Goal: Task Accomplishment & Management: Manage account settings

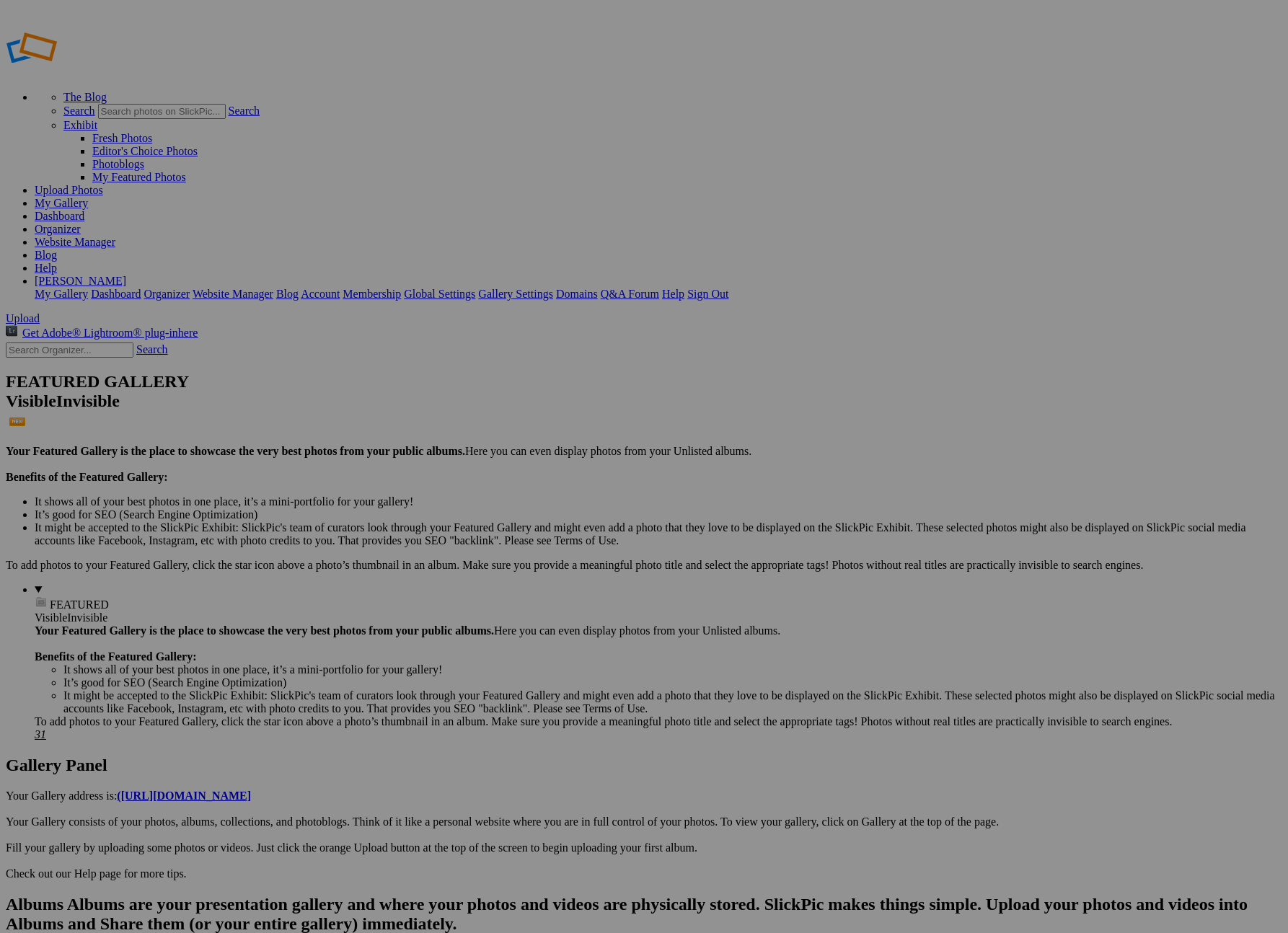
drag, startPoint x: 278, startPoint y: 212, endPoint x: 457, endPoint y: 198, distance: 179.5
type input "[DATE]"
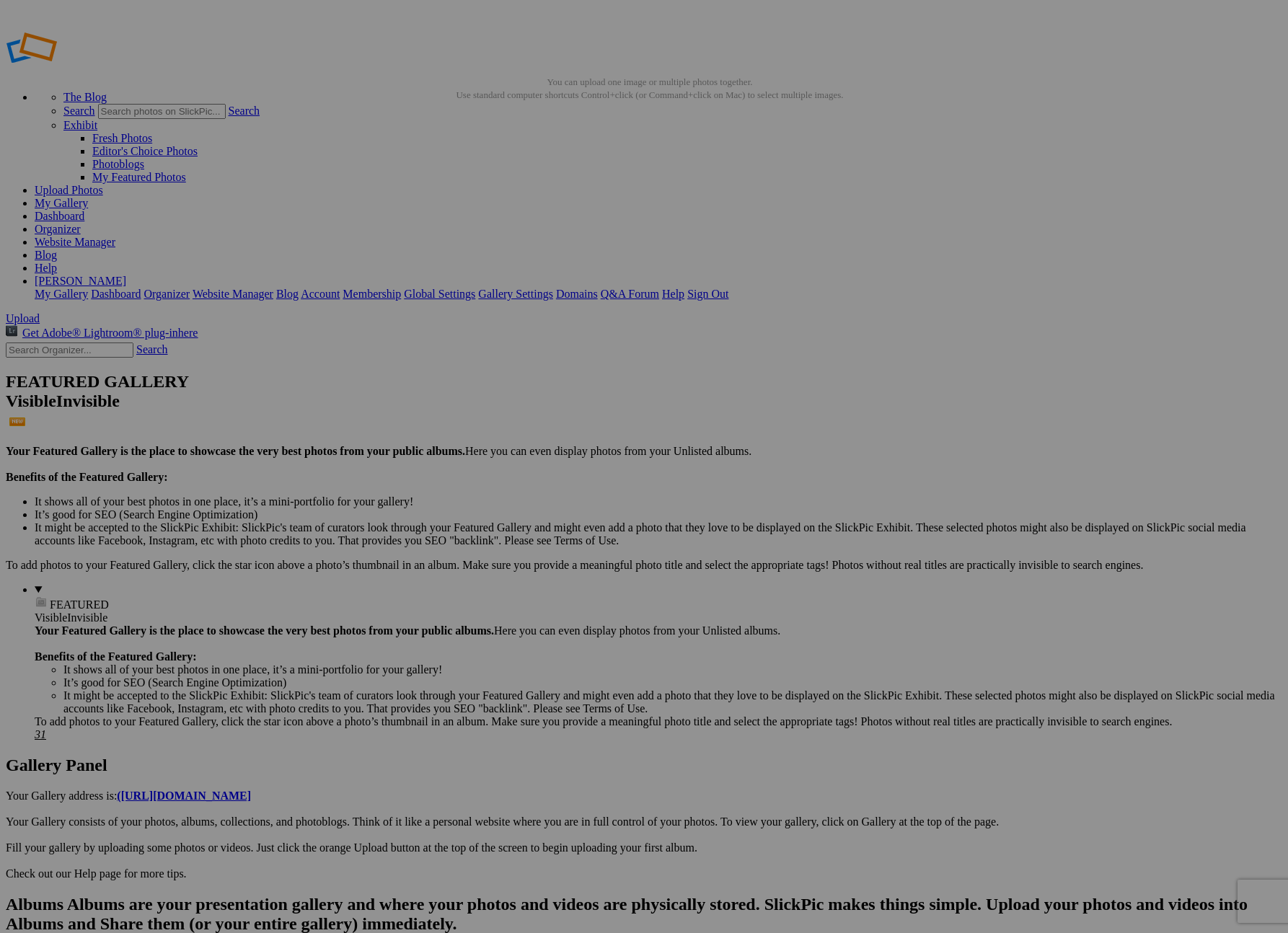
type input "Amaranta"
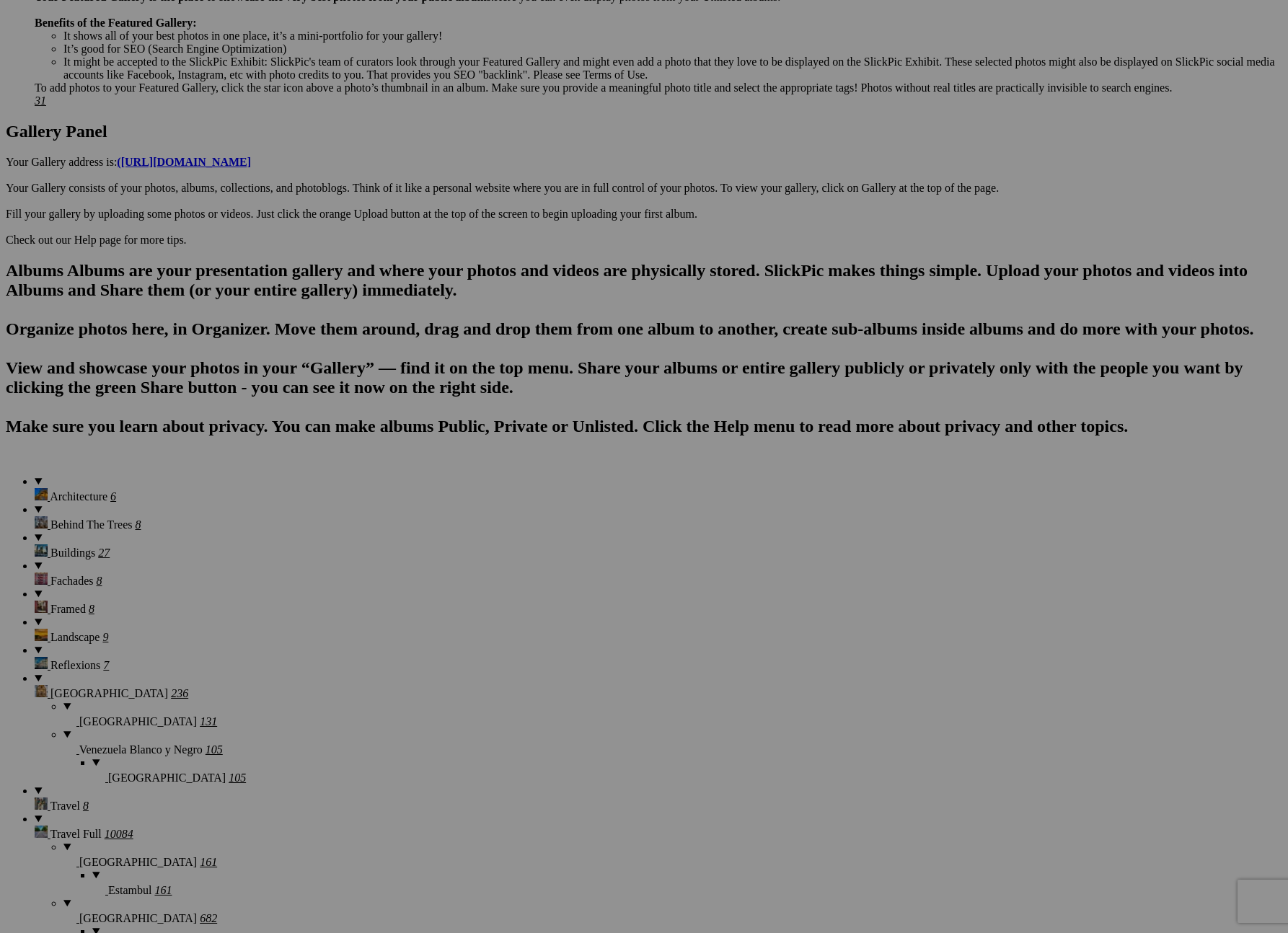
scroll to position [646, 0]
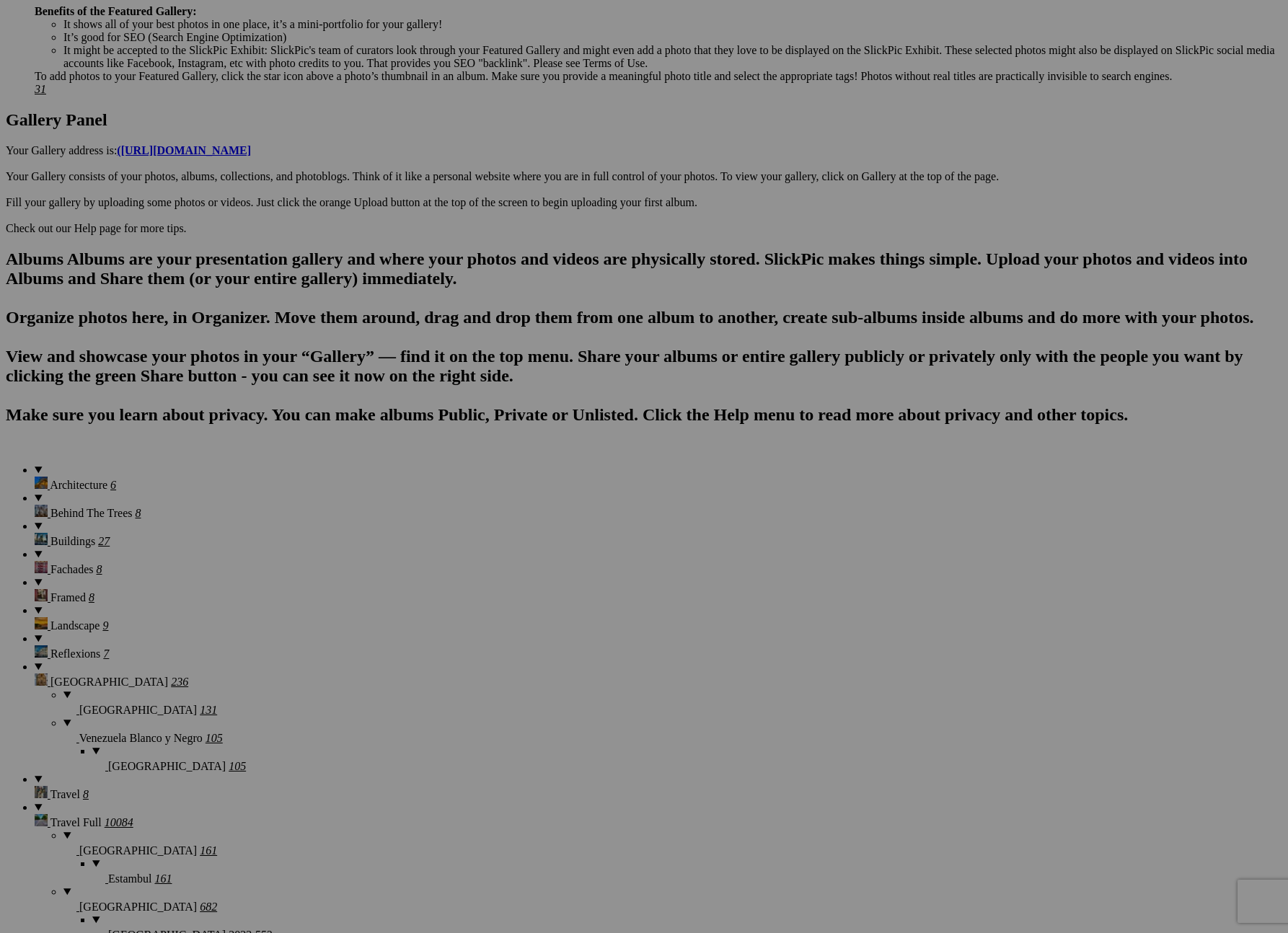
click at [548, 557] on span "Yes" at bounding box center [540, 561] width 17 height 12
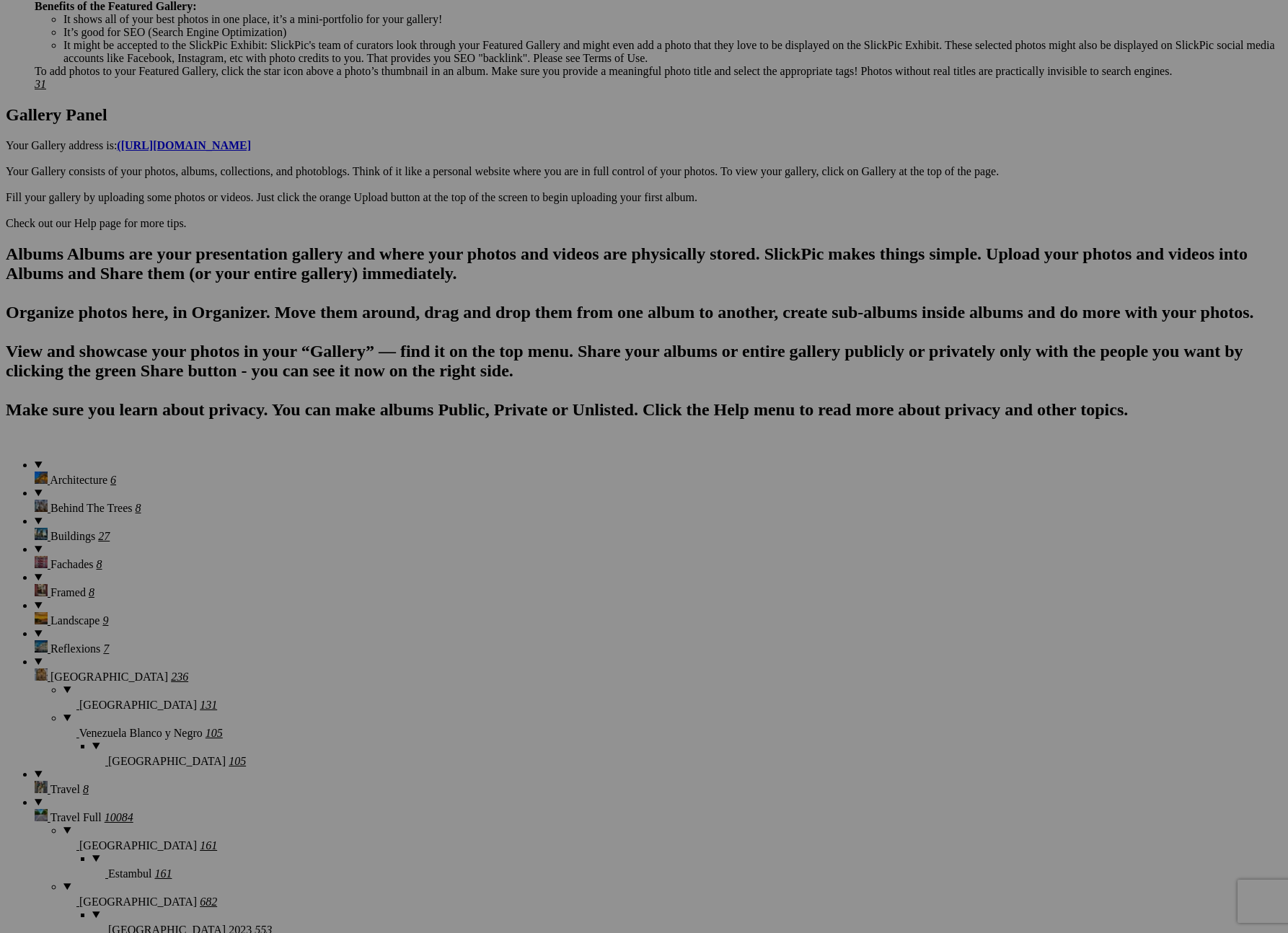
click at [548, 557] on span "Yes" at bounding box center [540, 561] width 17 height 12
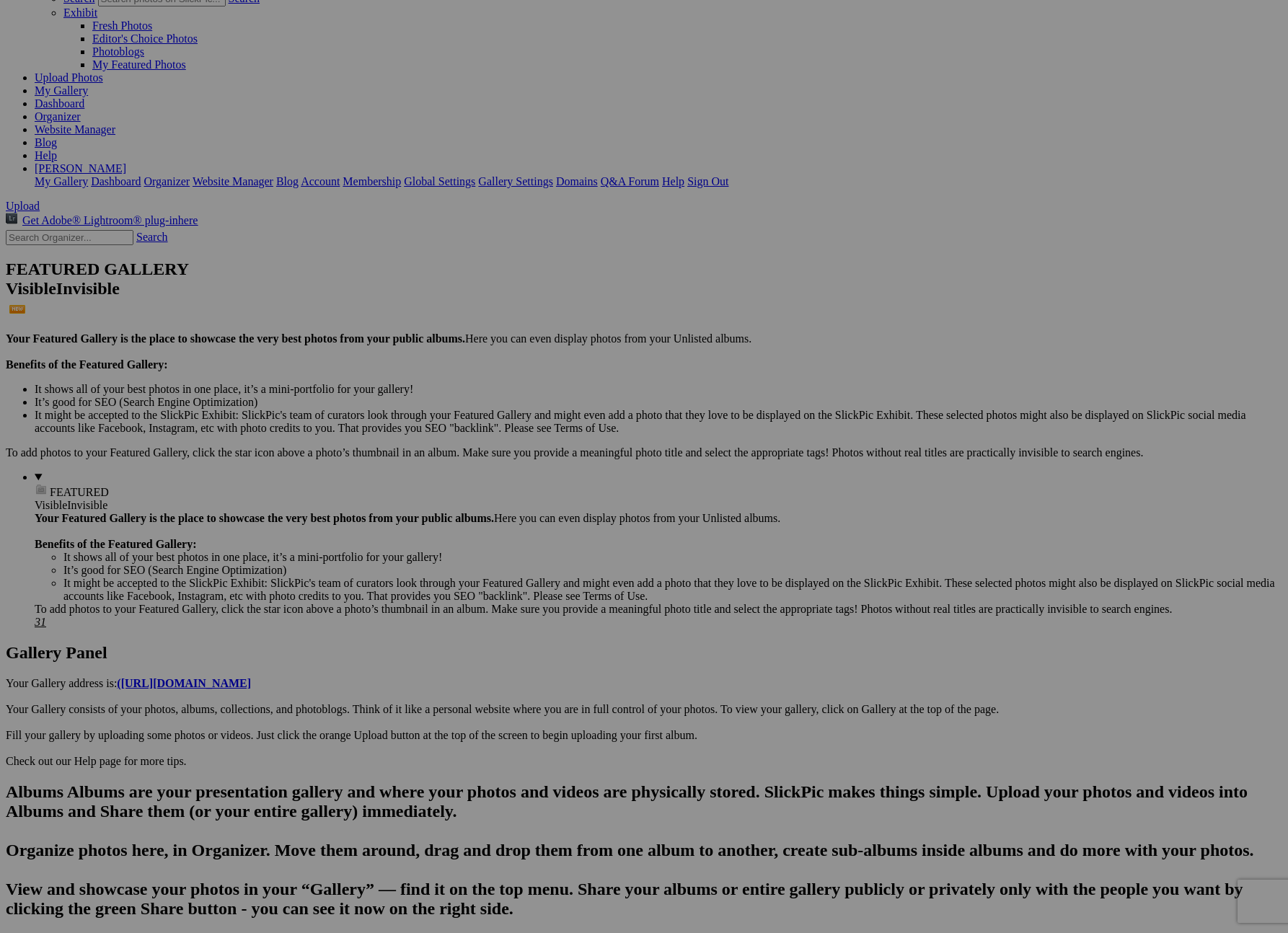
scroll to position [0, 0]
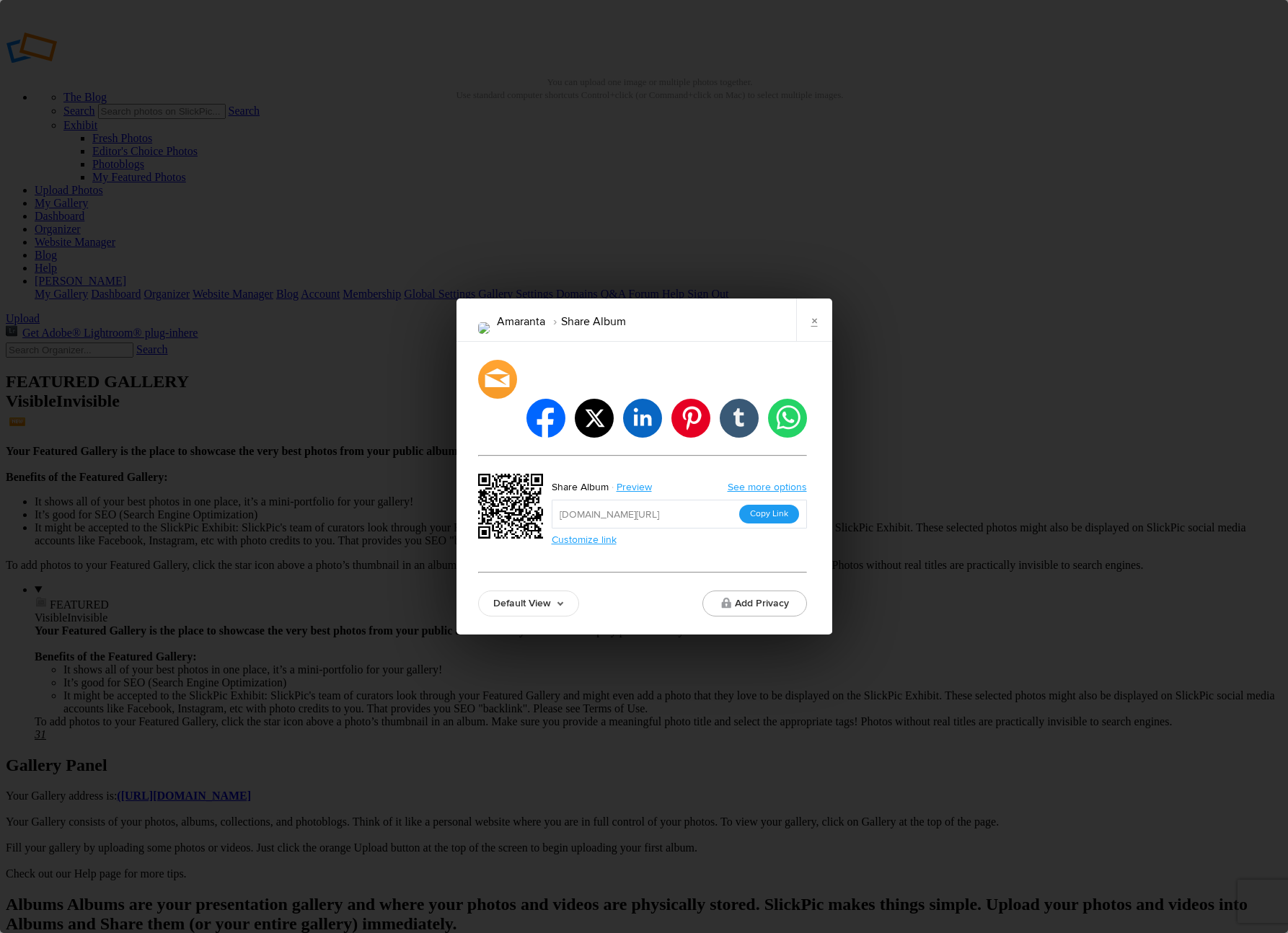
click at [763, 505] on button "Copy Link" at bounding box center [769, 514] width 60 height 18
click at [814, 337] on link "×" at bounding box center [814, 320] width 36 height 43
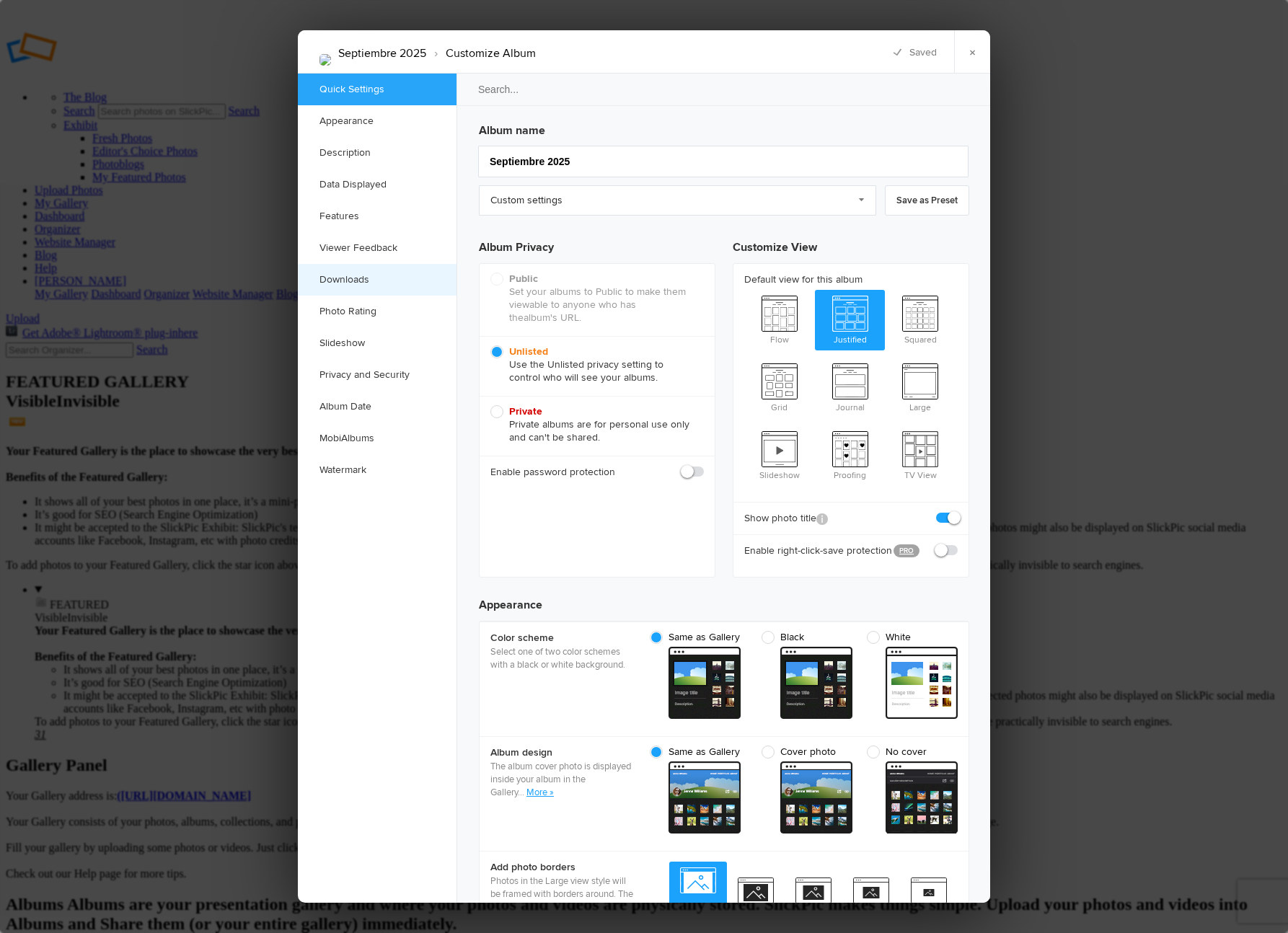
click at [347, 279] on link "Downloads" at bounding box center [377, 279] width 159 height 32
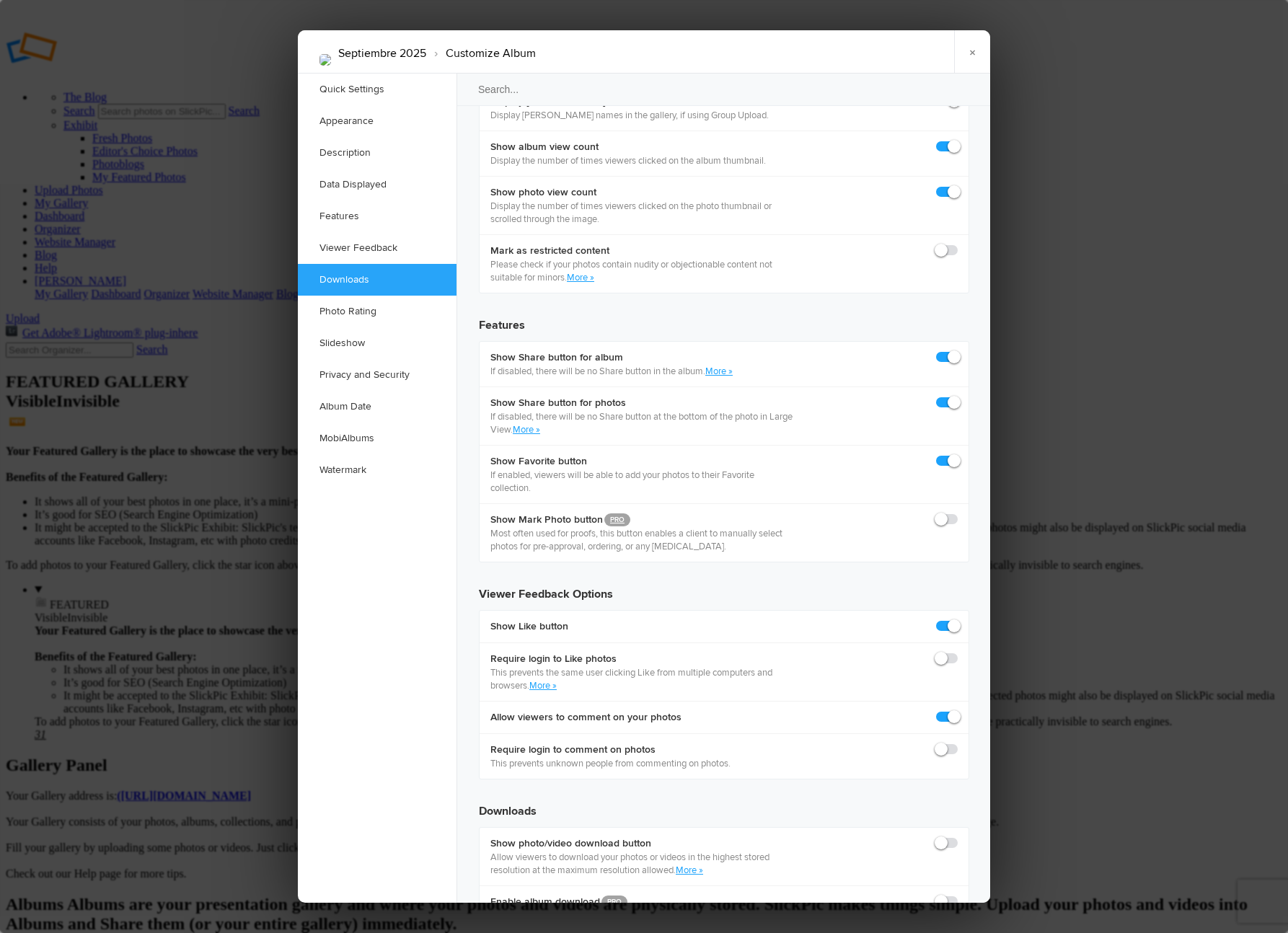
scroll to position [2236, 0]
click at [958, 836] on span at bounding box center [958, 836] width 0 height 0
click at [957, 835] on input "checkbox" at bounding box center [957, 835] width 1 height 1
checkbox input "true"
click at [958, 895] on span at bounding box center [958, 895] width 0 height 0
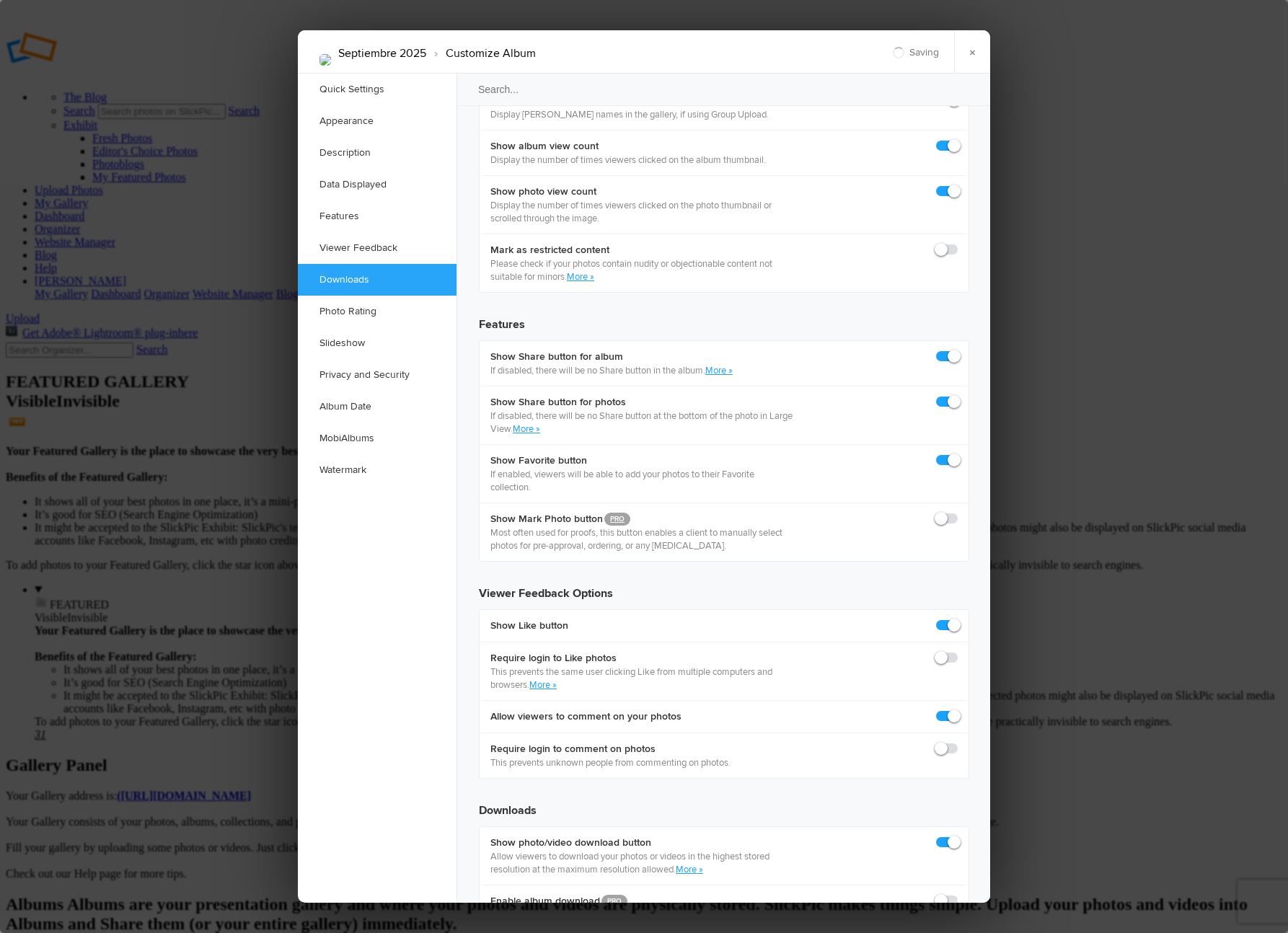
click at [957, 894] on input "checkbox" at bounding box center [957, 894] width 1 height 1
checkbox input "true"
click at [974, 52] on link "×" at bounding box center [972, 52] width 36 height 43
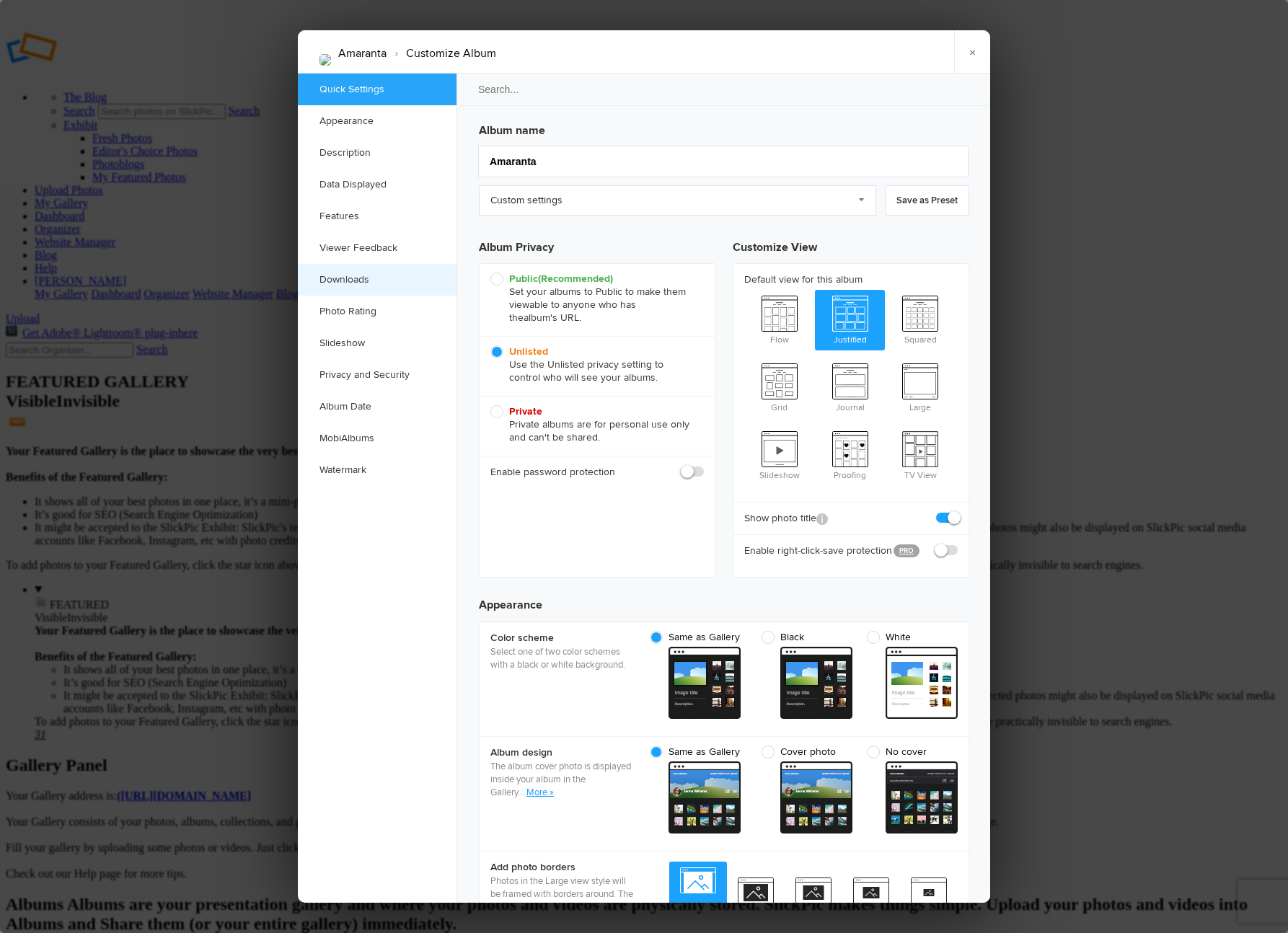
click at [340, 279] on link "Downloads" at bounding box center [377, 279] width 159 height 32
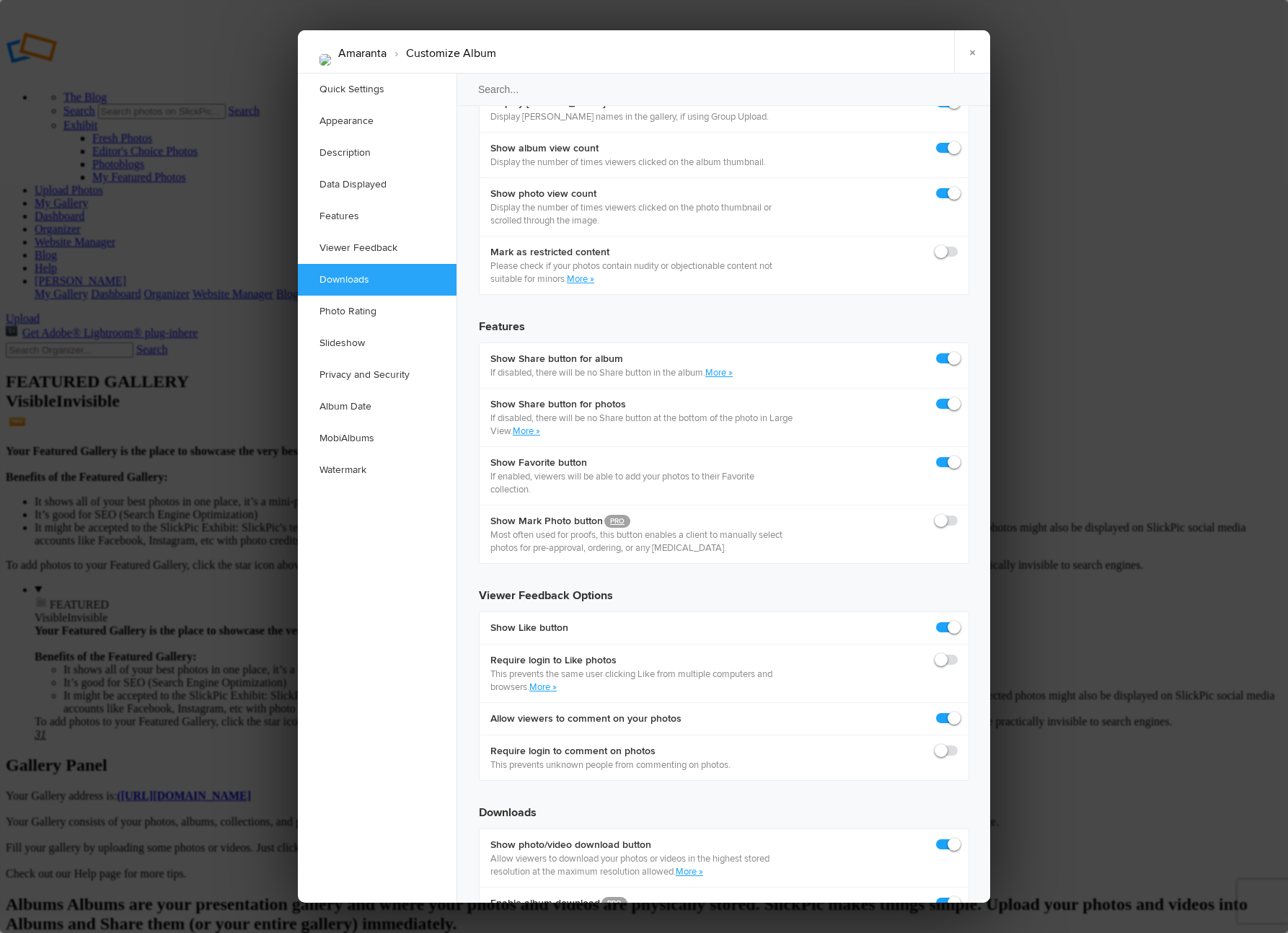
scroll to position [2236, 0]
click at [972, 48] on link "×" at bounding box center [972, 52] width 36 height 43
